Goal: Task Accomplishment & Management: Manage account settings

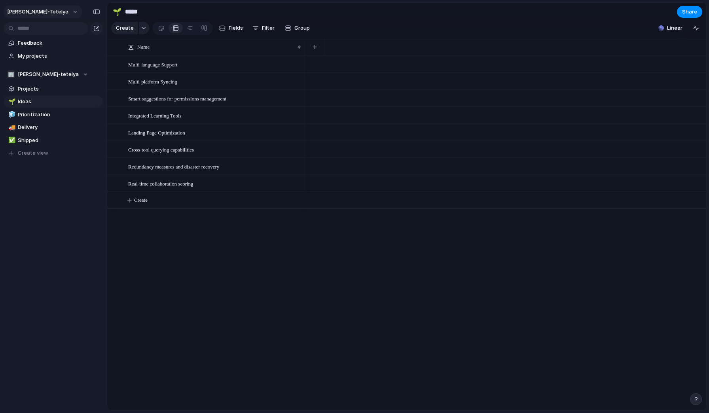
click at [15, 12] on span "[PERSON_NAME]-tetelya" at bounding box center [37, 12] width 61 height 8
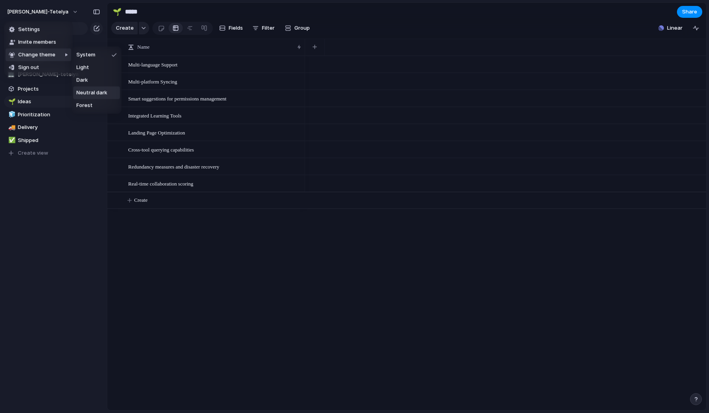
click at [98, 93] on span "Neutral dark" at bounding box center [91, 93] width 31 height 8
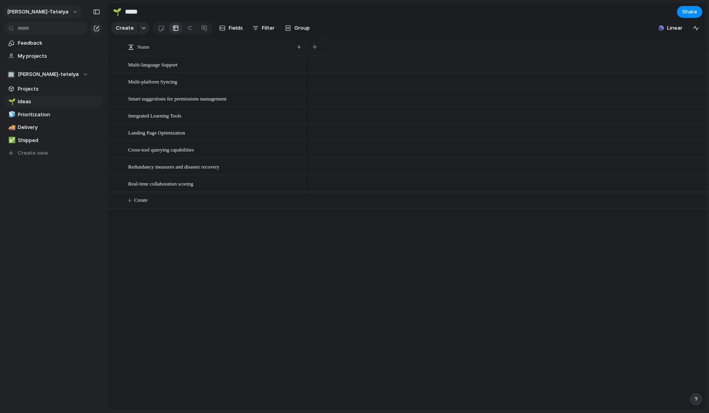
click at [42, 12] on button "[PERSON_NAME]-tetelya" at bounding box center [43, 12] width 79 height 13
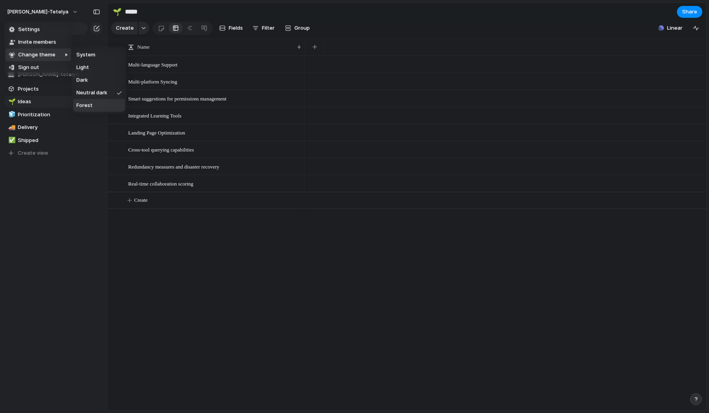
click at [96, 105] on li "Forest" at bounding box center [99, 105] width 52 height 13
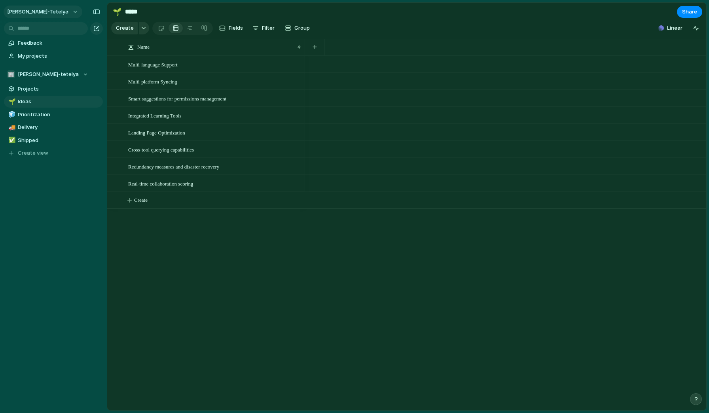
click at [36, 13] on button "[PERSON_NAME]-tetelya" at bounding box center [43, 12] width 79 height 13
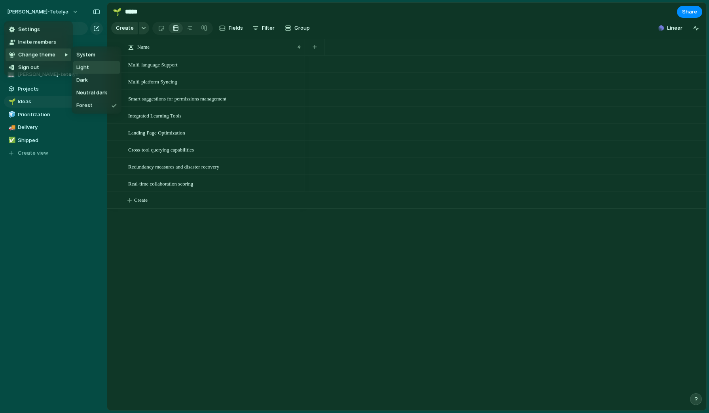
click at [93, 71] on li "Light" at bounding box center [96, 67] width 47 height 13
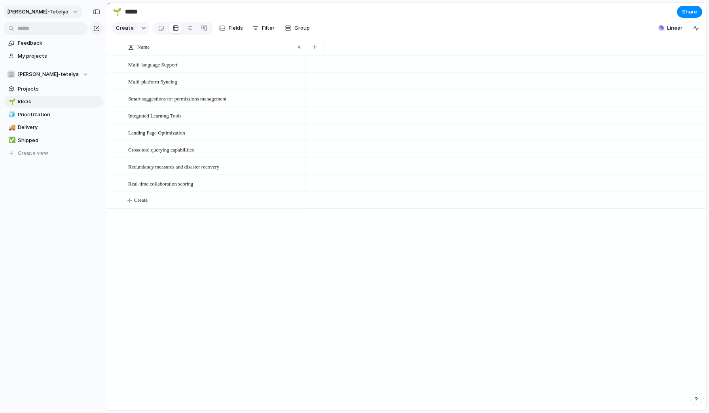
click at [36, 10] on span "[PERSON_NAME]-tetelya" at bounding box center [37, 12] width 61 height 8
click at [103, 106] on li "Forest" at bounding box center [96, 105] width 47 height 13
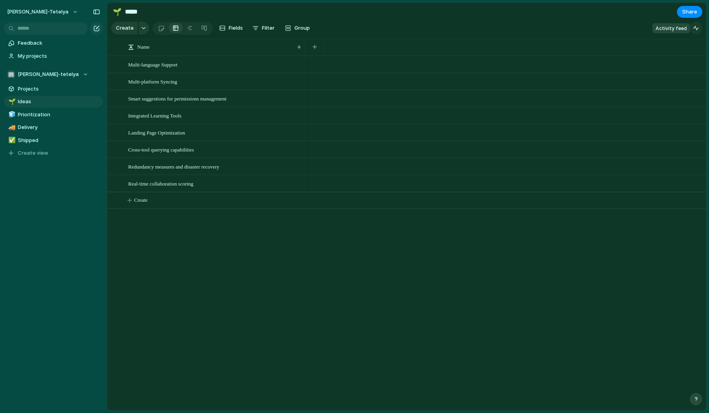
click at [695, 27] on div "button" at bounding box center [696, 28] width 6 height 6
click at [692, 54] on div "button" at bounding box center [693, 50] width 9 height 9
